Goal: Navigation & Orientation: Find specific page/section

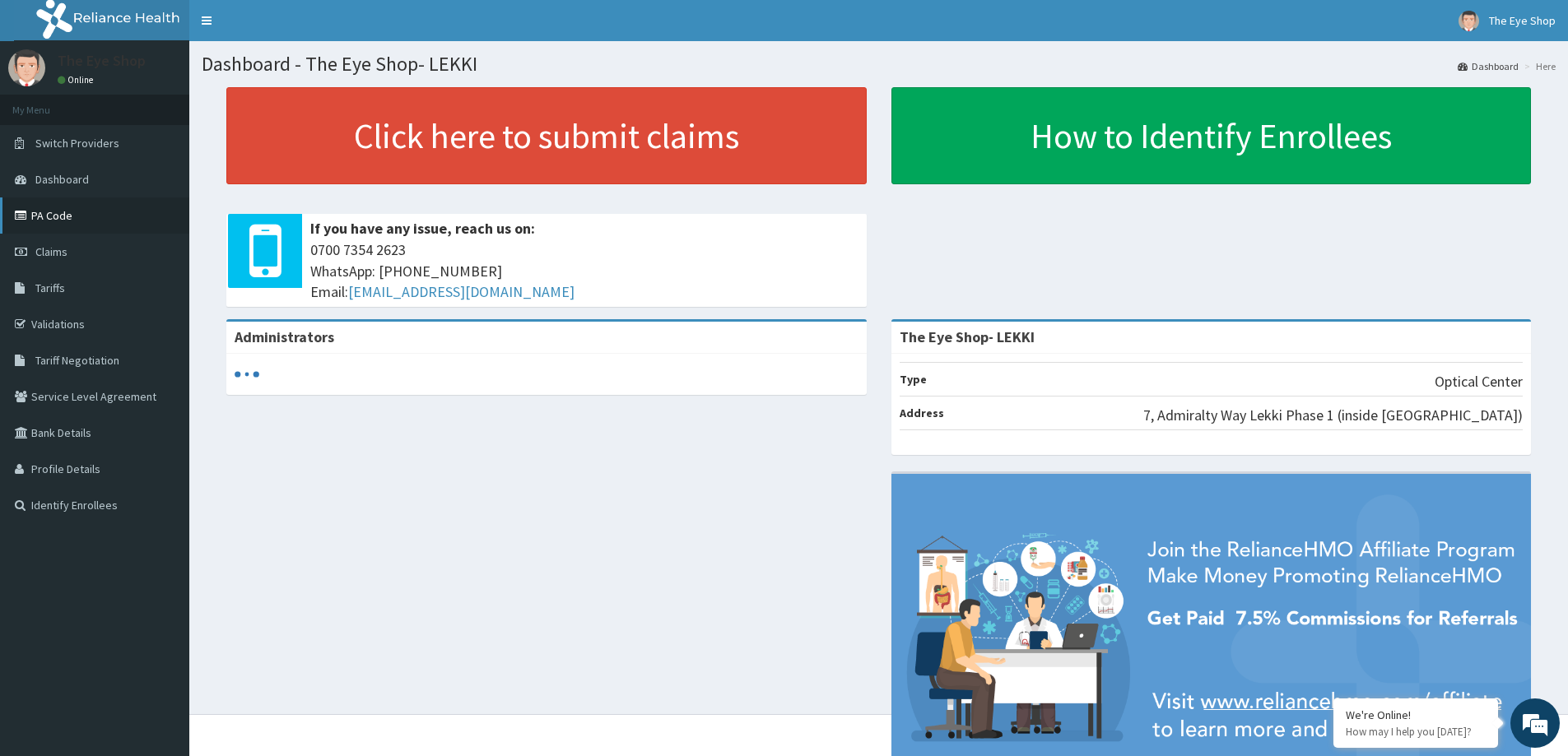
click at [55, 214] on link "PA Code" at bounding box center [95, 215] width 189 height 36
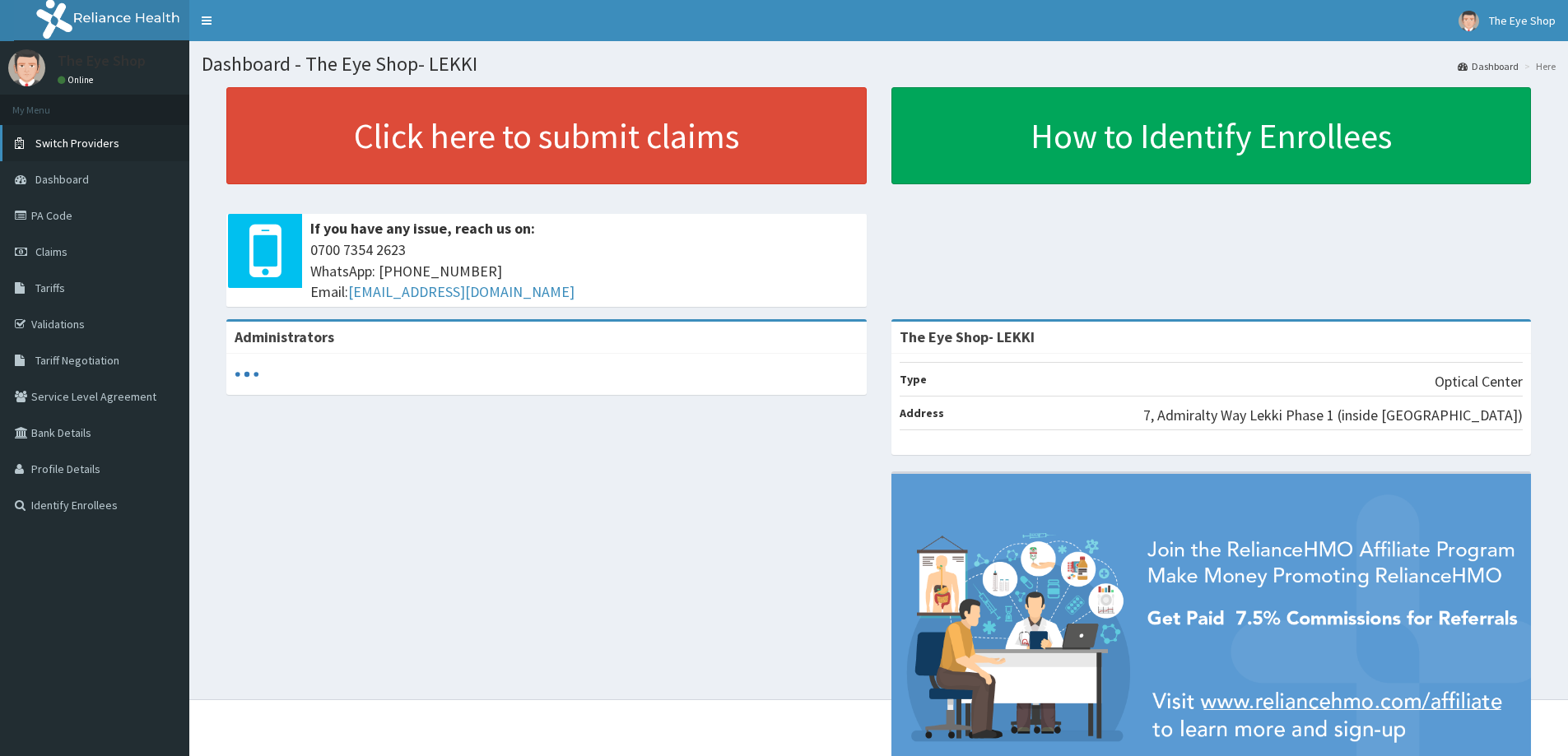
click at [68, 150] on span "Switch Providers" at bounding box center [77, 143] width 84 height 14
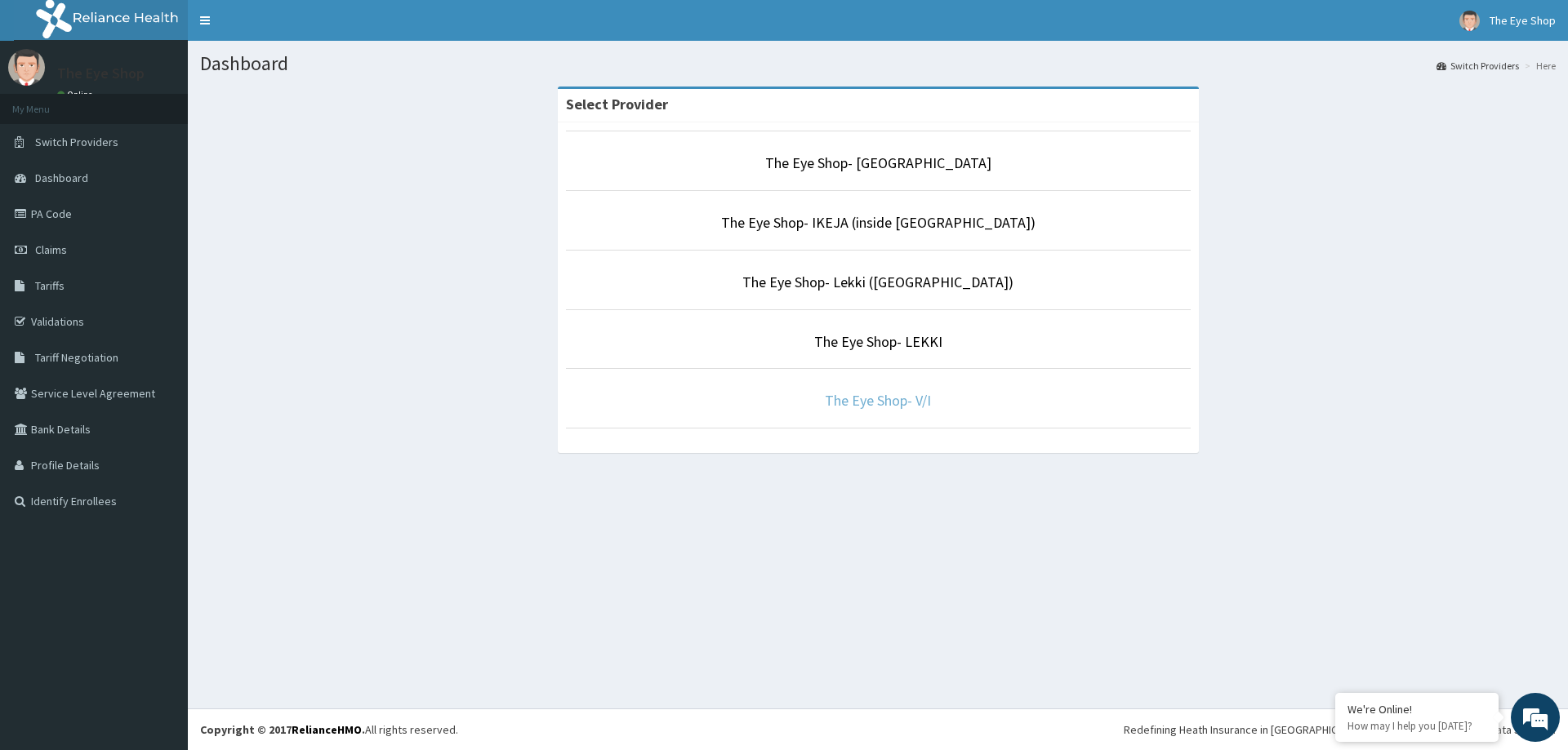
click at [910, 407] on link "The Eye Shop- V/I" at bounding box center [877, 400] width 106 height 19
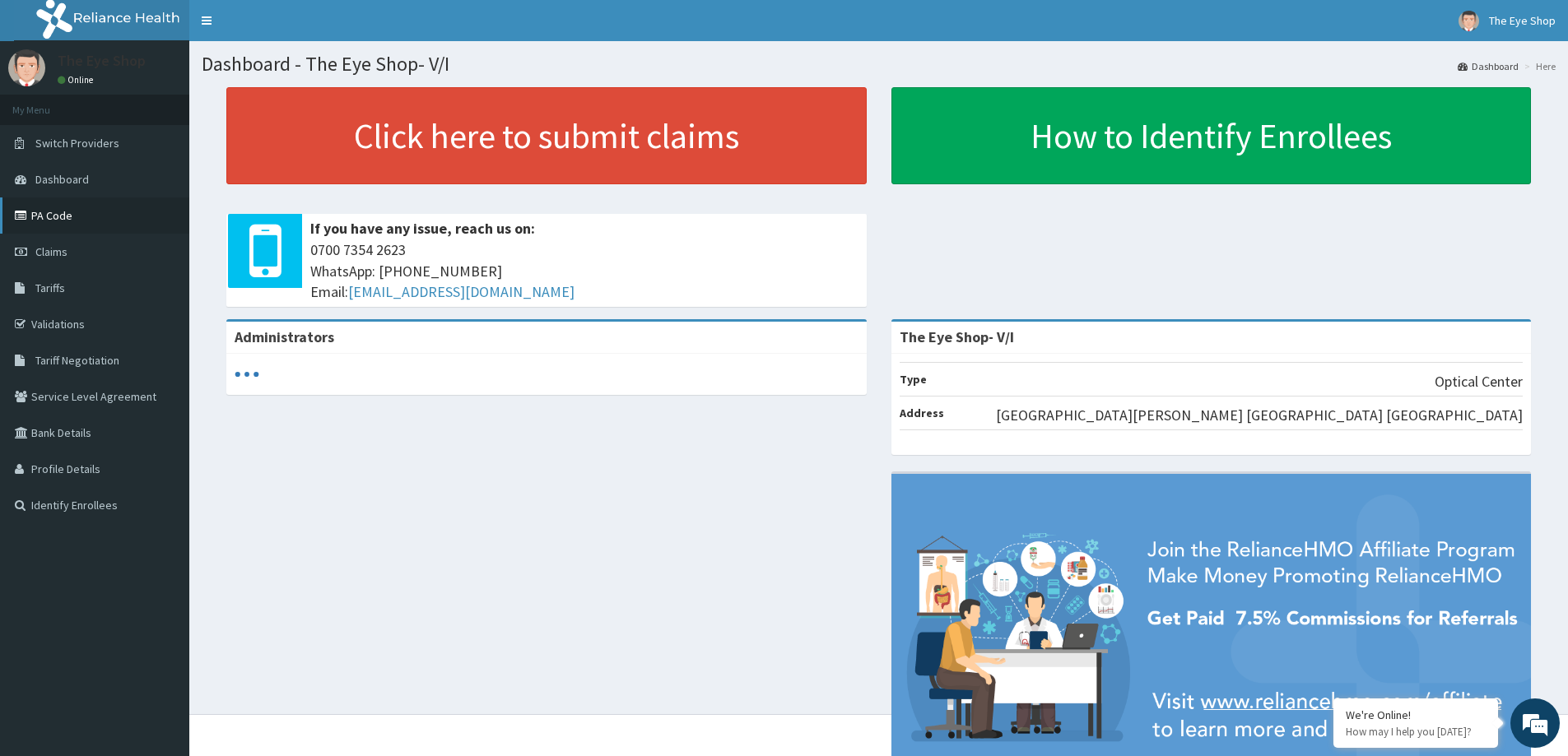
click at [61, 217] on link "PA Code" at bounding box center [95, 215] width 189 height 36
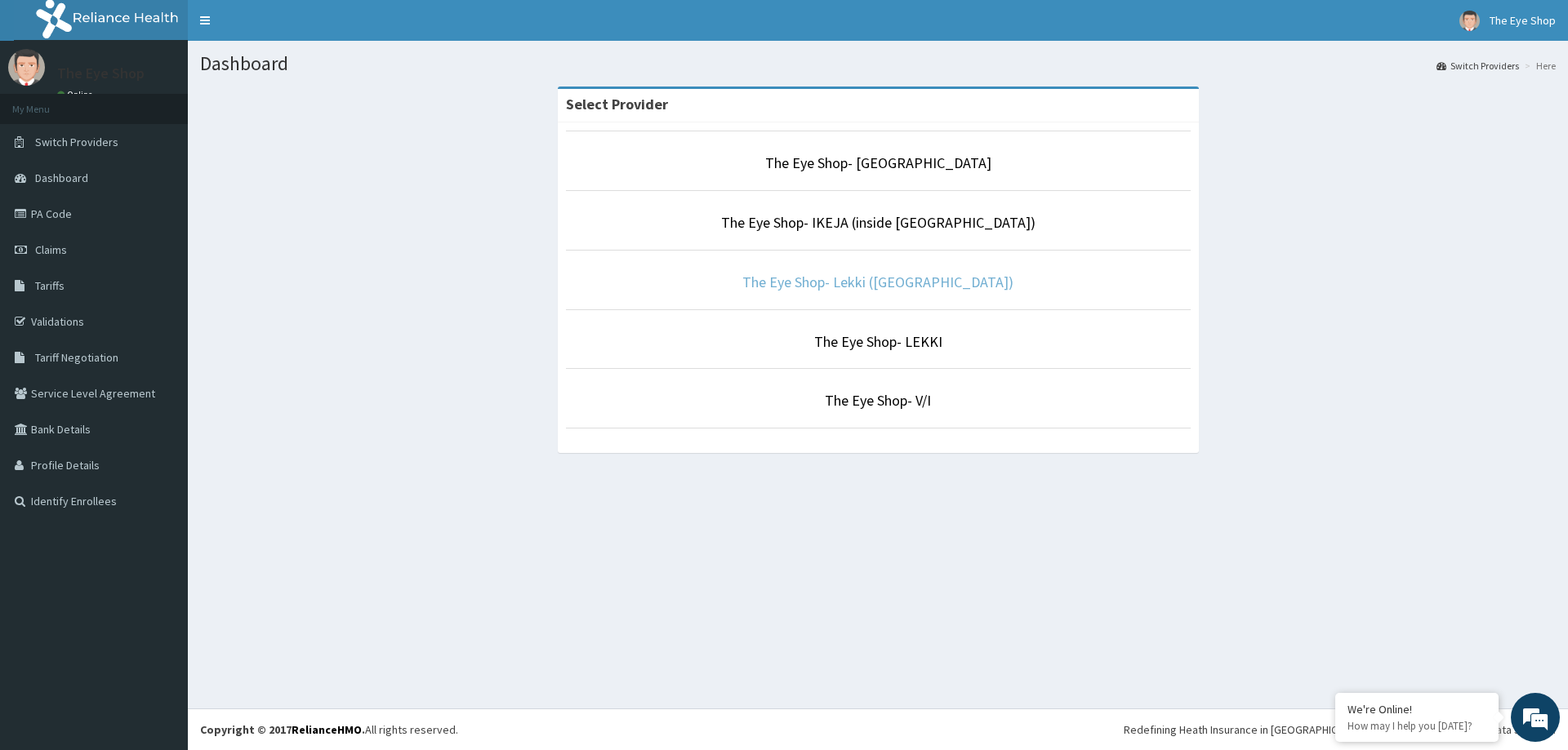
click at [811, 288] on link "The Eye Shop- Lekki ([GEOGRAPHIC_DATA])" at bounding box center [877, 282] width 271 height 19
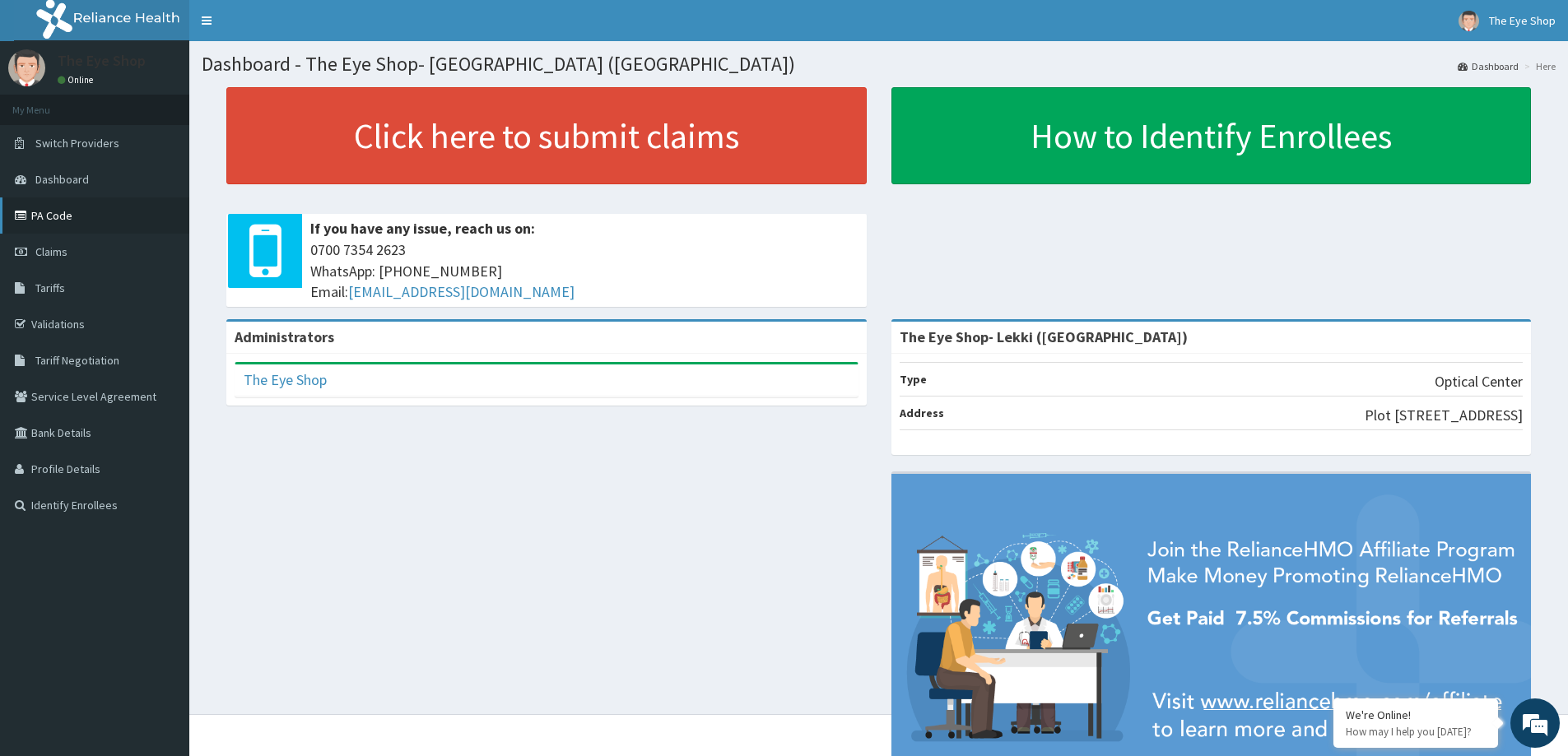
click at [59, 214] on link "PA Code" at bounding box center [95, 215] width 189 height 36
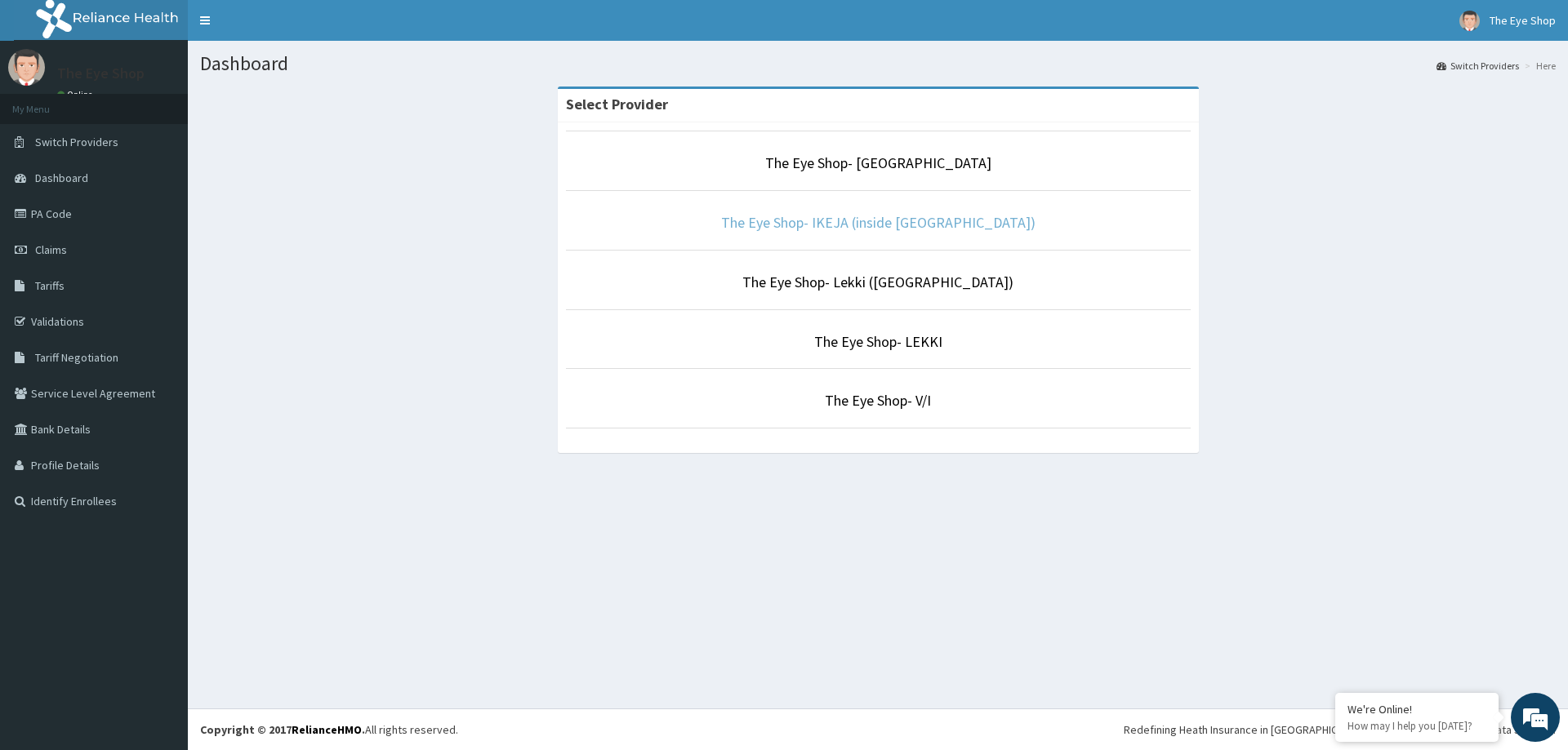
click at [721, 227] on link "The Eye Shop- IKEJA (inside Eye Foundation Hospital)" at bounding box center [878, 222] width 315 height 19
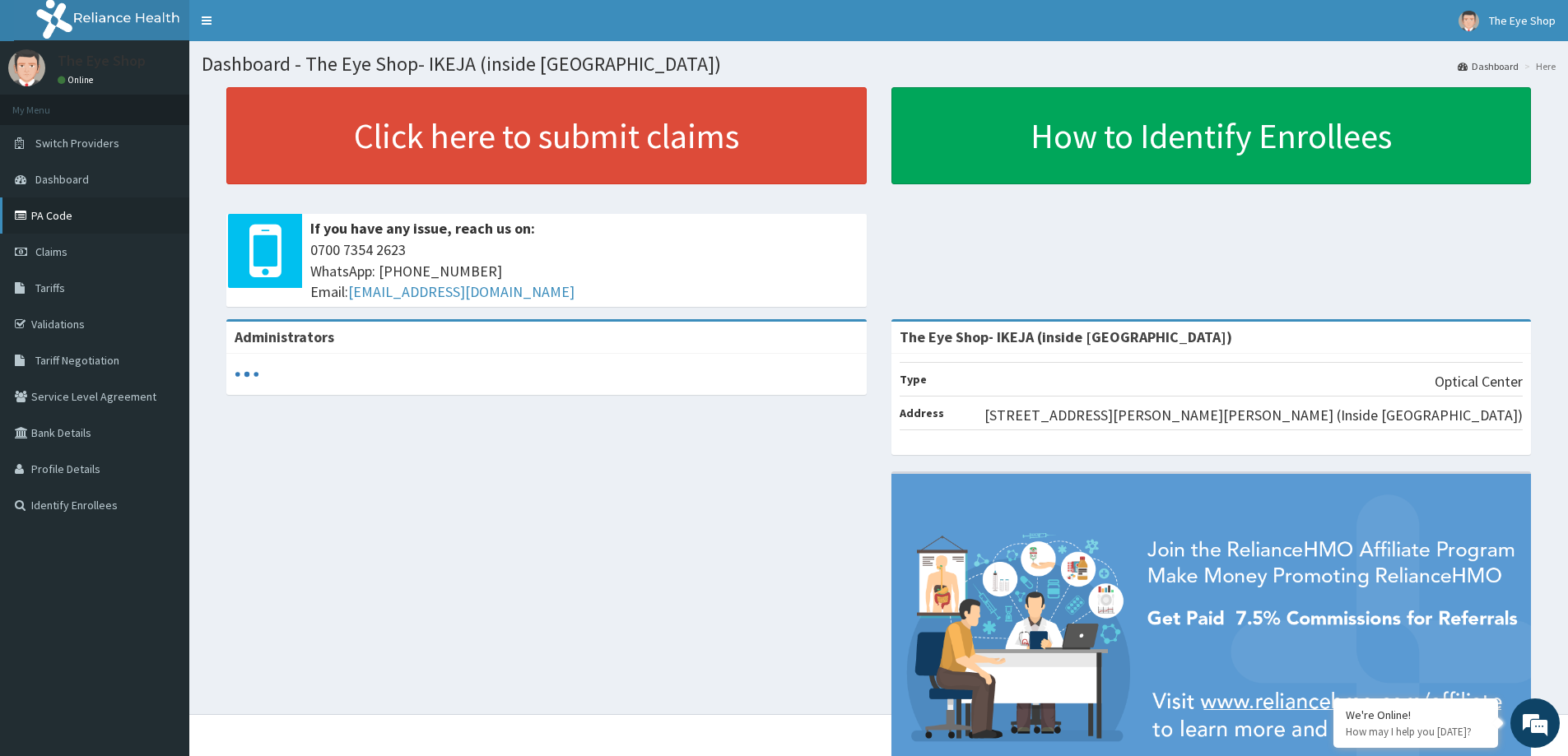
click at [45, 219] on link "PA Code" at bounding box center [95, 215] width 189 height 36
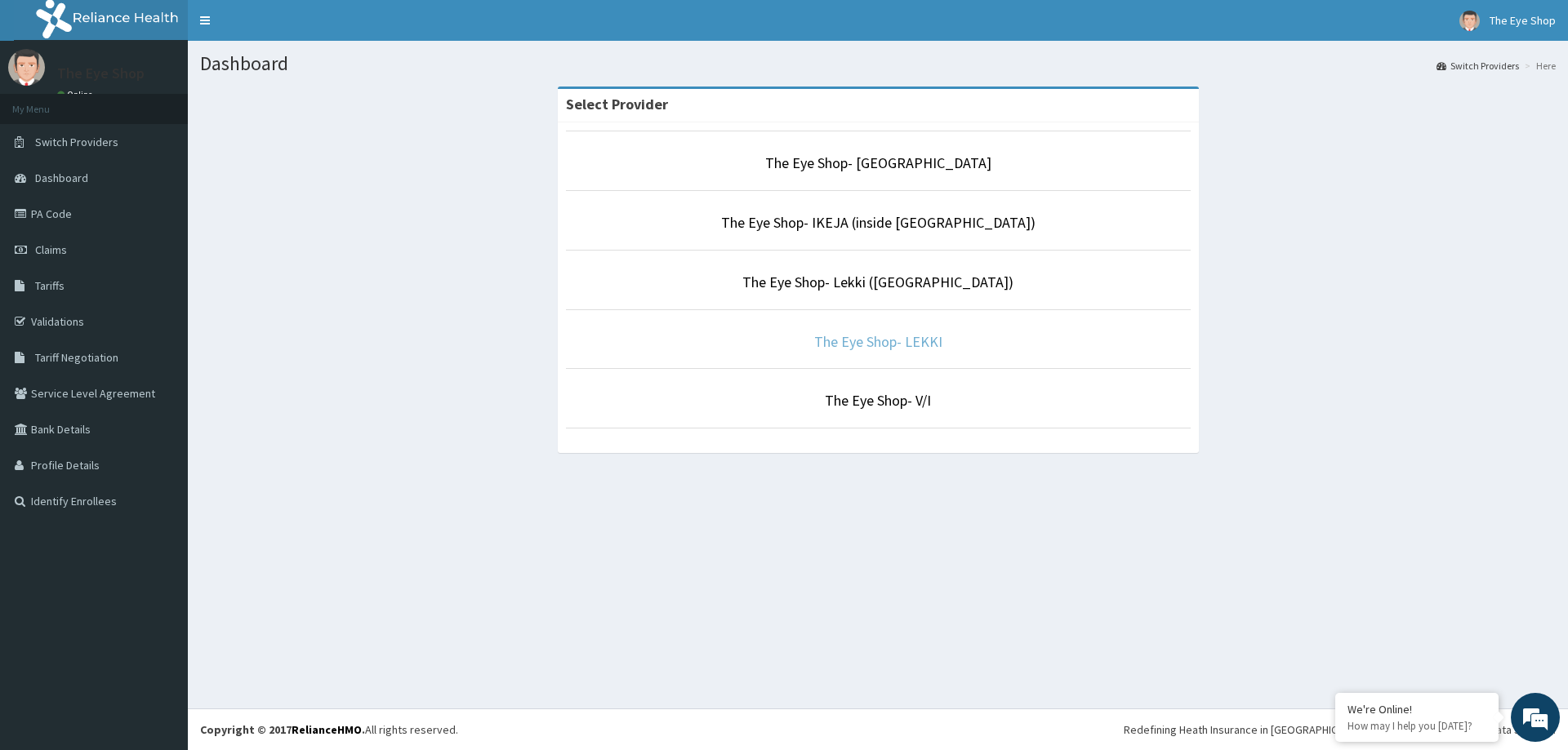
click at [880, 346] on link "The Eye Shop- LEKKI" at bounding box center [878, 341] width 128 height 19
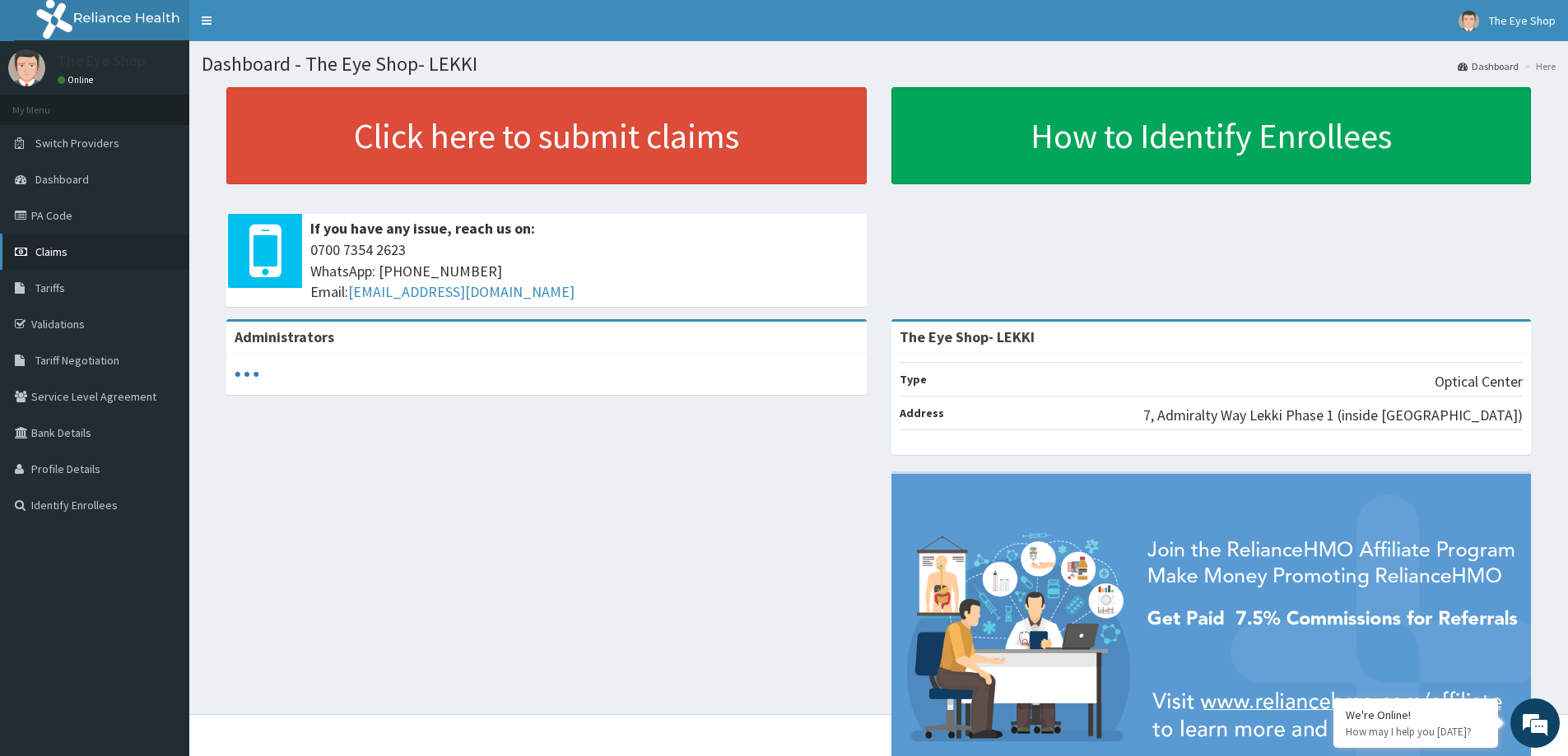
click at [52, 248] on span "Claims" at bounding box center [51, 251] width 32 height 14
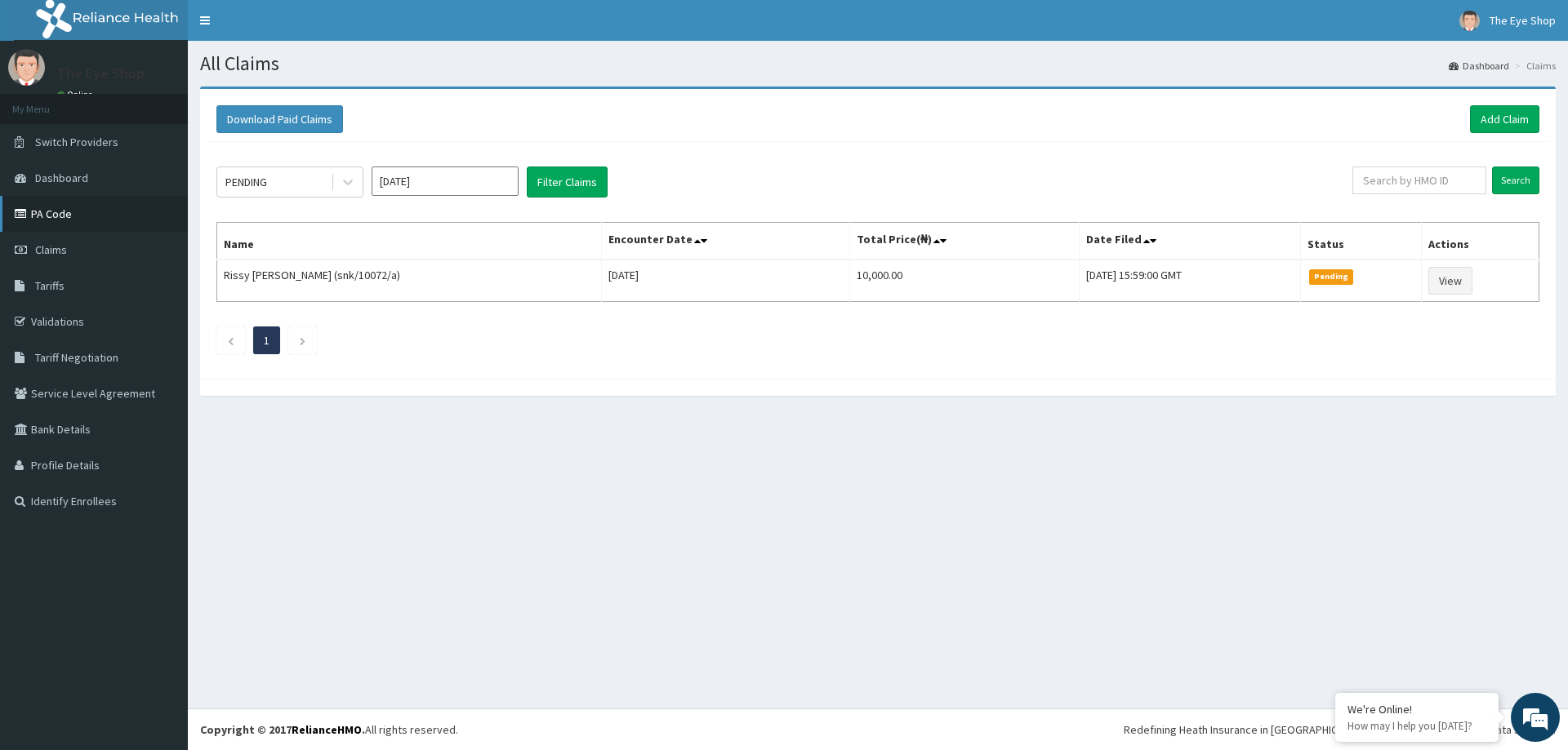
click at [60, 214] on link "PA Code" at bounding box center [94, 214] width 188 height 36
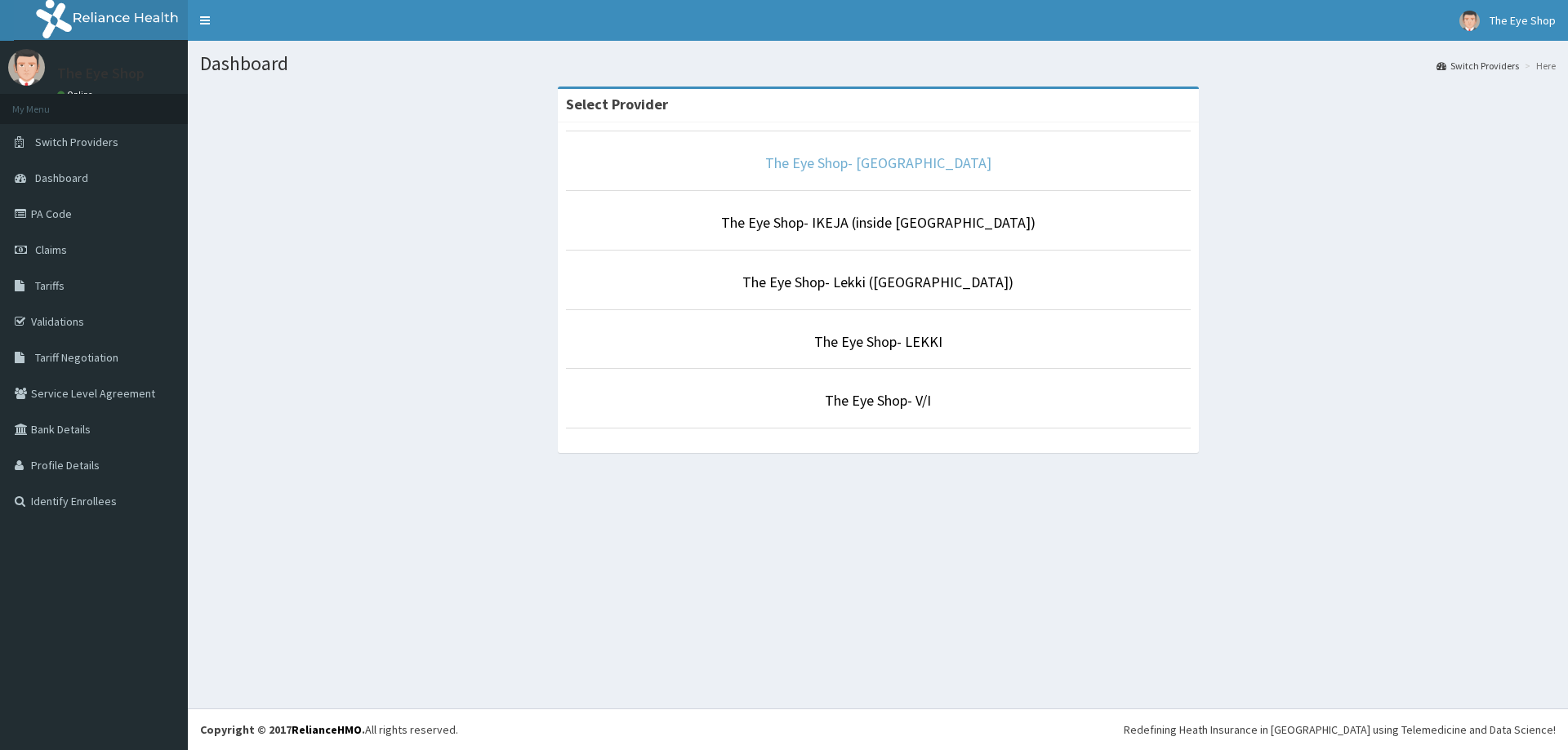
click at [878, 156] on link "The Eye Shop- [GEOGRAPHIC_DATA]" at bounding box center [878, 163] width 226 height 19
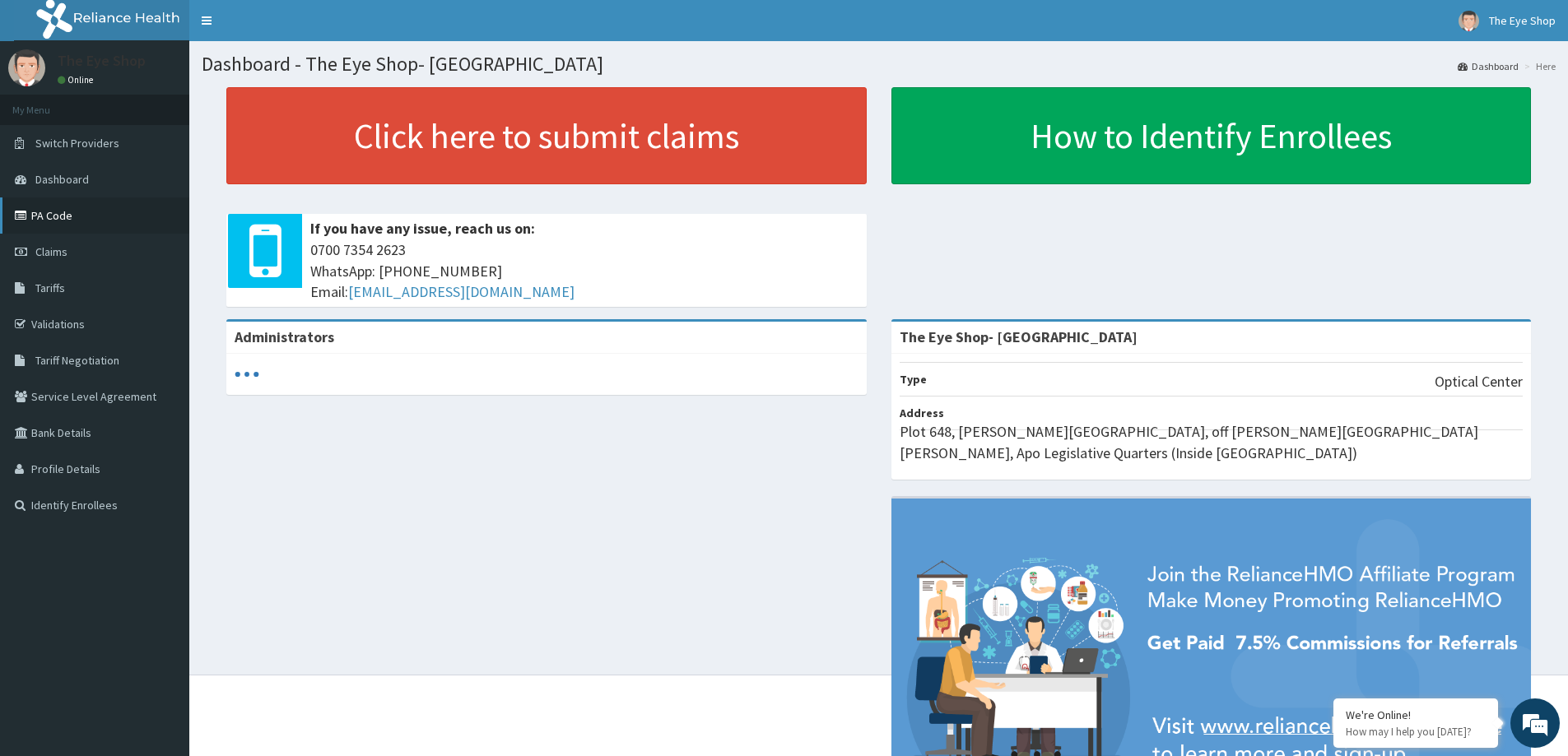
click at [55, 214] on link "PA Code" at bounding box center [95, 215] width 189 height 36
